Goal: Task Accomplishment & Management: Use online tool/utility

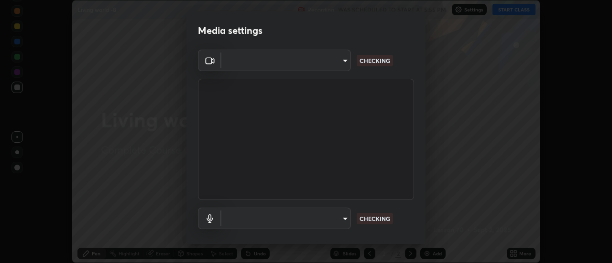
scroll to position [263, 611]
type input "cf8053163bb2f7d6ecf3d6bd7b4235d237b850a42bc303a0614f26eb784a67d0"
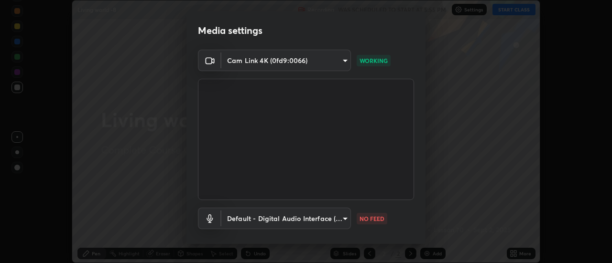
click at [334, 219] on body "Erase all Living world -8 Recording WAS SCHEDULED TO START AT 5:55 PM Settings …" at bounding box center [306, 131] width 612 height 263
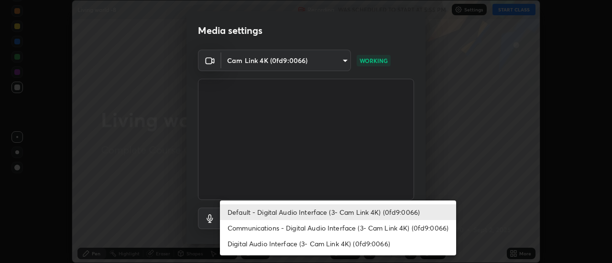
click at [350, 227] on li "Communications - Digital Audio Interface (3- Cam Link 4K) (0fd9:0066)" at bounding box center [338, 228] width 236 height 16
type input "communications"
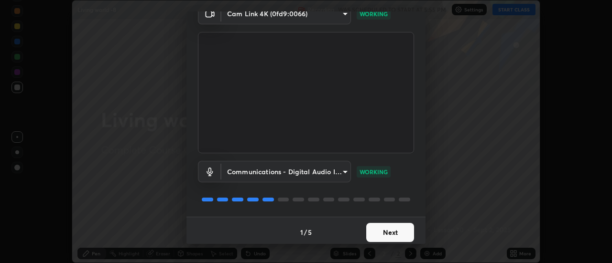
scroll to position [50, 0]
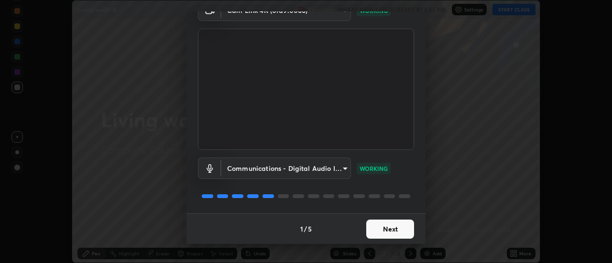
click at [391, 229] on button "Next" at bounding box center [390, 229] width 48 height 19
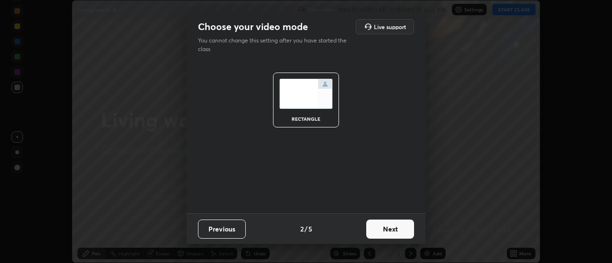
scroll to position [0, 0]
click at [400, 231] on button "Next" at bounding box center [390, 229] width 48 height 19
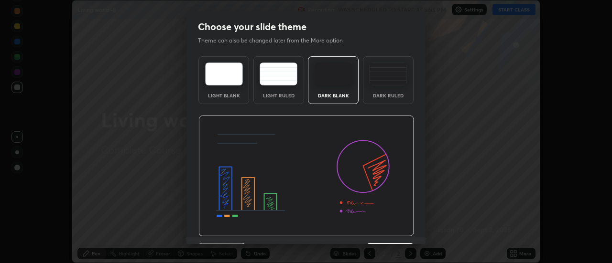
scroll to position [23, 0]
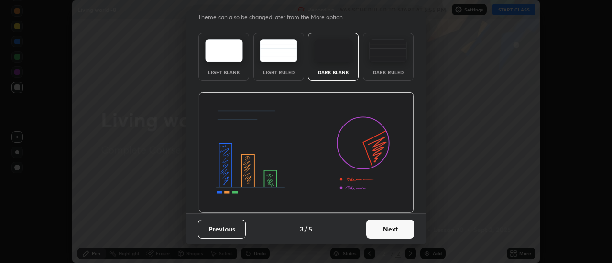
click at [397, 231] on button "Next" at bounding box center [390, 229] width 48 height 19
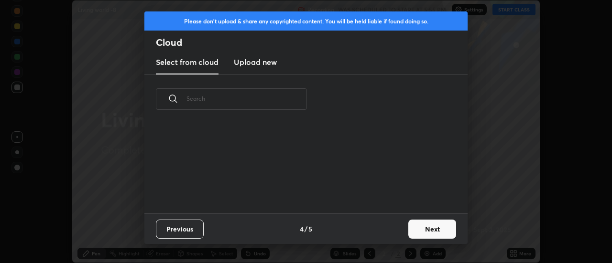
click at [432, 233] on button "Next" at bounding box center [432, 229] width 48 height 19
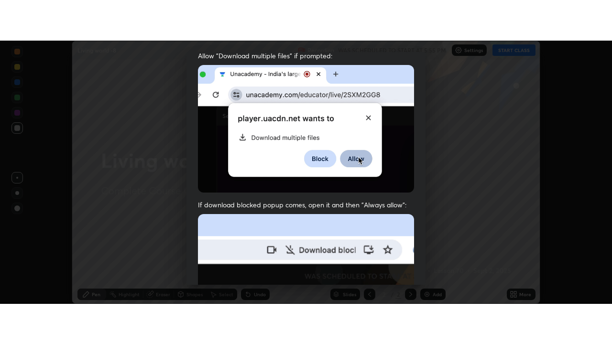
scroll to position [245, 0]
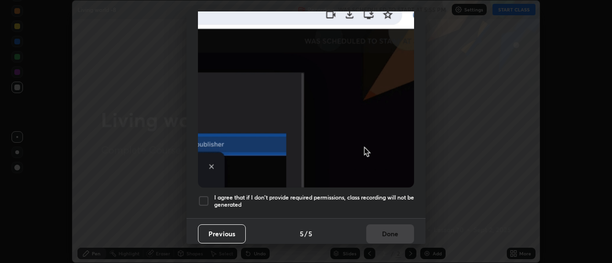
click at [207, 195] on div at bounding box center [203, 200] width 11 height 11
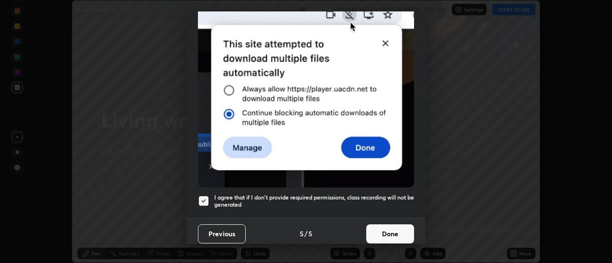
click at [387, 227] on button "Done" at bounding box center [390, 234] width 48 height 19
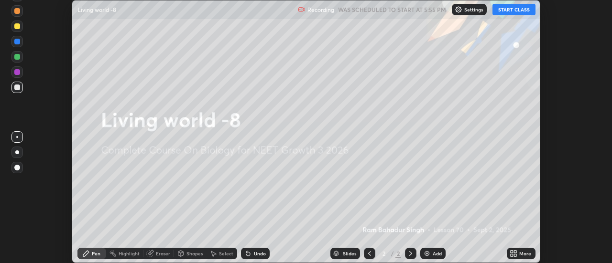
click at [509, 11] on button "START CLASS" at bounding box center [513, 9] width 43 height 11
click at [512, 252] on icon at bounding box center [511, 252] width 2 height 2
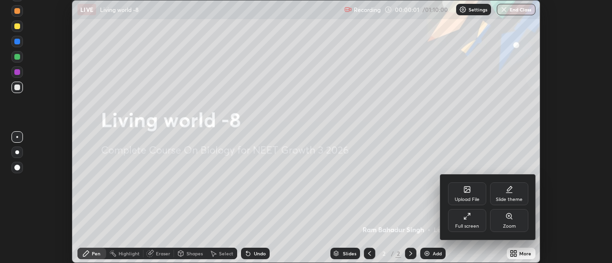
click at [472, 222] on div "Full screen" at bounding box center [467, 220] width 38 height 23
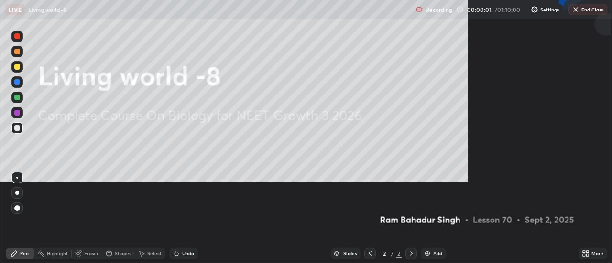
scroll to position [344, 612]
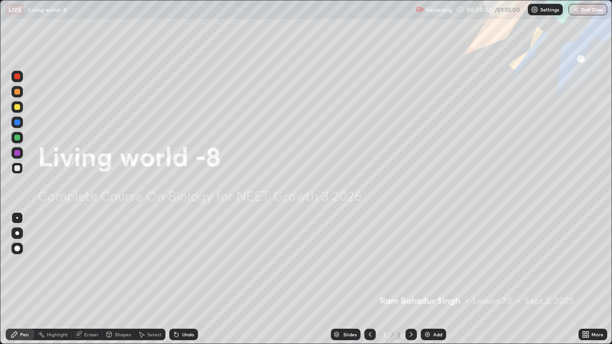
click at [429, 263] on img at bounding box center [427, 335] width 8 height 8
click at [424, 263] on img at bounding box center [427, 335] width 8 height 8
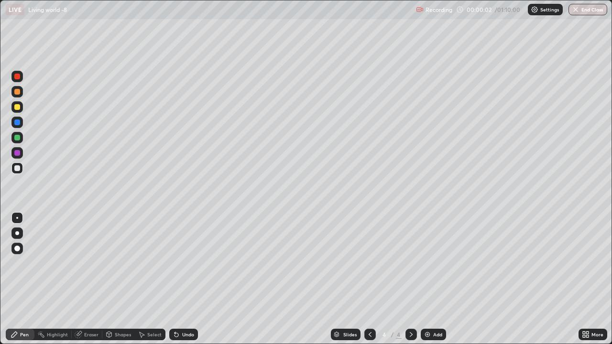
click at [422, 263] on div "Add" at bounding box center [432, 334] width 25 height 11
click at [425, 263] on img at bounding box center [427, 335] width 8 height 8
click at [422, 263] on div "Add" at bounding box center [432, 334] width 25 height 11
click at [421, 263] on div "Add" at bounding box center [432, 334] width 25 height 11
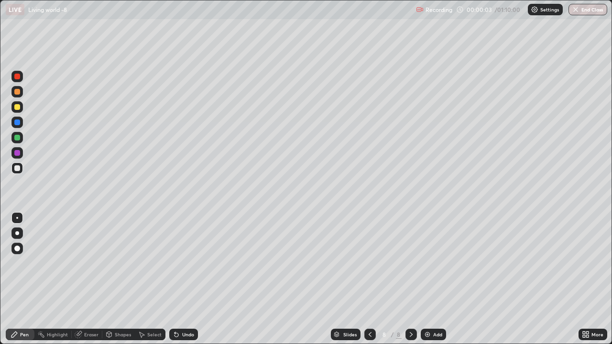
click at [423, 263] on img at bounding box center [427, 335] width 8 height 8
click at [422, 263] on div "Add" at bounding box center [432, 334] width 25 height 11
click at [421, 263] on div "Add" at bounding box center [432, 334] width 25 height 11
click at [368, 263] on icon at bounding box center [369, 334] width 3 height 5
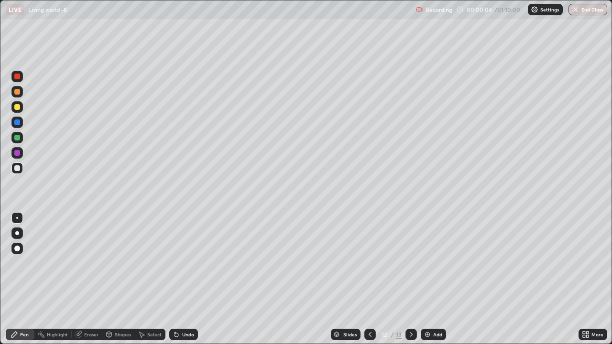
click at [368, 263] on icon at bounding box center [370, 335] width 8 height 8
click at [369, 263] on icon at bounding box center [370, 335] width 8 height 8
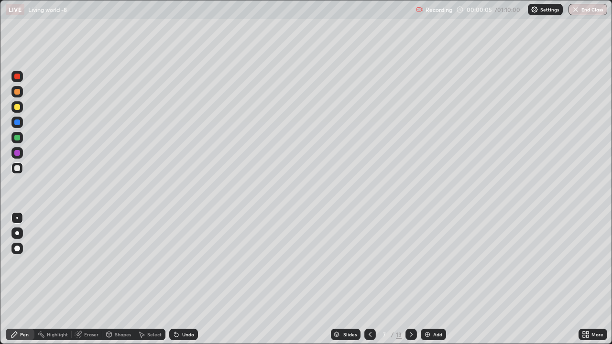
click at [369, 263] on icon at bounding box center [369, 334] width 3 height 5
click at [368, 263] on icon at bounding box center [370, 335] width 8 height 8
click at [368, 263] on icon at bounding box center [369, 334] width 3 height 5
click at [366, 263] on icon at bounding box center [370, 335] width 8 height 8
click at [21, 108] on div at bounding box center [16, 106] width 11 height 11
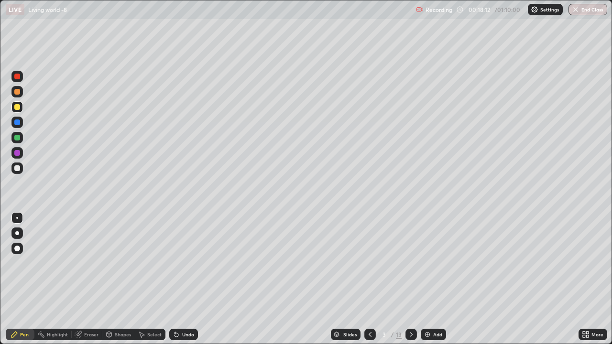
click at [410, 263] on icon at bounding box center [411, 335] width 8 height 8
click at [19, 246] on div at bounding box center [17, 249] width 6 height 6
click at [17, 218] on div at bounding box center [17, 218] width 2 height 2
click at [18, 248] on div at bounding box center [17, 249] width 6 height 6
click at [23, 146] on div at bounding box center [17, 152] width 15 height 15
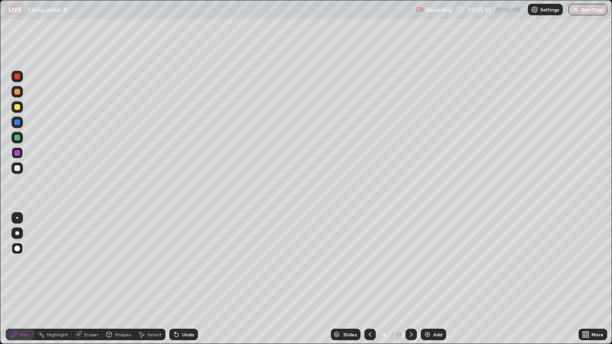
click at [21, 138] on div at bounding box center [16, 137] width 11 height 11
click at [17, 218] on div at bounding box center [17, 218] width 2 height 2
click at [19, 105] on div at bounding box center [17, 107] width 6 height 6
click at [20, 76] on div at bounding box center [17, 77] width 6 height 6
click at [18, 107] on div at bounding box center [17, 107] width 6 height 6
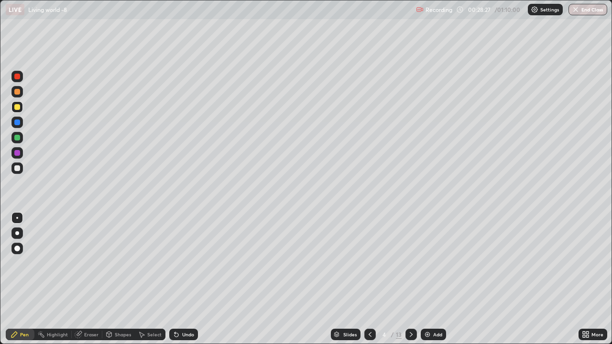
click at [410, 263] on icon at bounding box center [411, 335] width 8 height 8
click at [368, 263] on icon at bounding box center [370, 335] width 8 height 8
click at [407, 263] on div at bounding box center [410, 334] width 11 height 11
click at [365, 263] on div at bounding box center [369, 334] width 11 height 11
click at [410, 263] on icon at bounding box center [411, 335] width 8 height 8
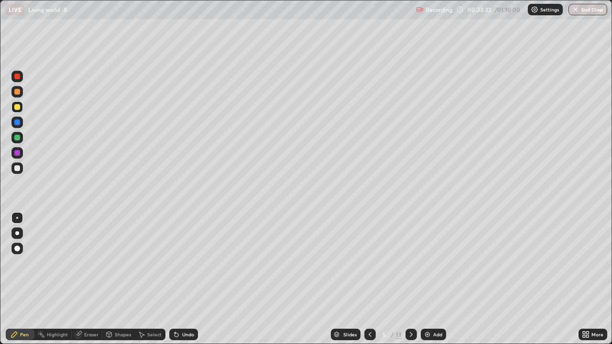
click at [369, 263] on icon at bounding box center [370, 335] width 8 height 8
click at [410, 263] on icon at bounding box center [410, 334] width 3 height 5
click at [411, 263] on div at bounding box center [410, 334] width 11 height 11
click at [411, 263] on icon at bounding box center [411, 335] width 8 height 8
click at [17, 232] on div at bounding box center [17, 233] width 4 height 4
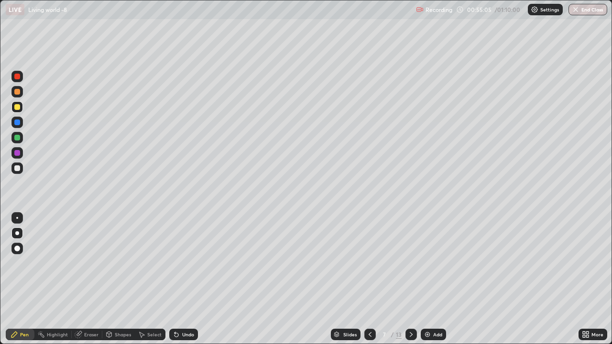
click at [18, 139] on div at bounding box center [17, 138] width 6 height 6
click at [18, 107] on div at bounding box center [17, 107] width 6 height 6
click at [19, 137] on div at bounding box center [17, 138] width 6 height 6
click at [16, 107] on div at bounding box center [17, 107] width 6 height 6
click at [18, 138] on div at bounding box center [17, 138] width 6 height 6
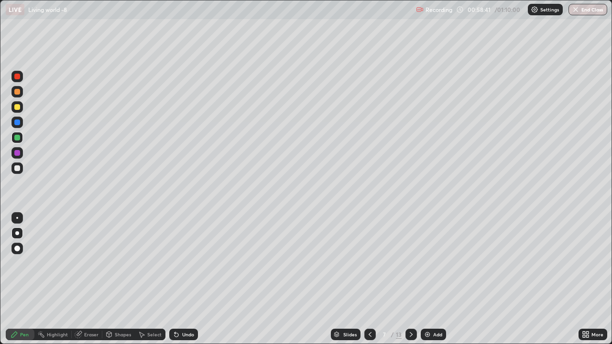
click at [575, 13] on img "button" at bounding box center [575, 10] width 8 height 8
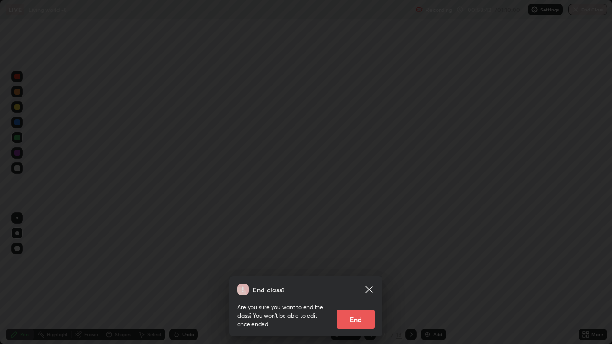
click at [361, 263] on button "End" at bounding box center [355, 319] width 38 height 19
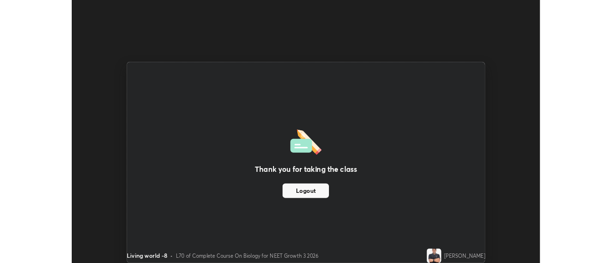
scroll to position [47512, 47164]
